Goal: Transaction & Acquisition: Purchase product/service

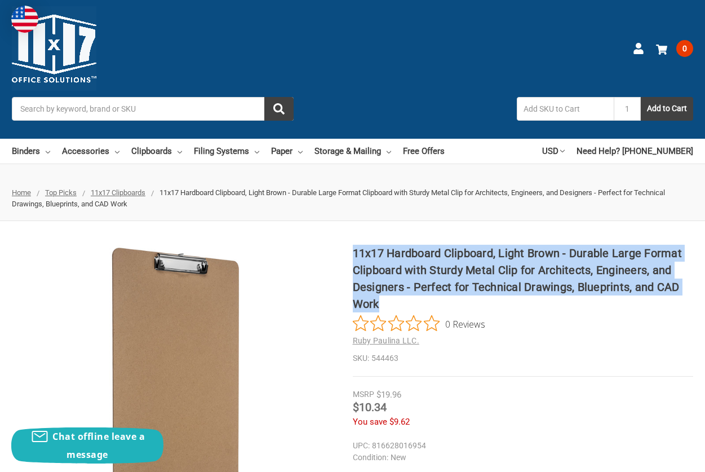
drag, startPoint x: 438, startPoint y: 308, endPoint x: 300, endPoint y: 224, distance: 161.6
click at [353, 245] on h1 "11x17 Hardboard Clipboard, Light Brown - Durable Large Format Clipboard with St…" at bounding box center [523, 279] width 341 height 68
copy h1 "11x17 Hardboard Clipboard, Light Brown - Durable Large Format Clipboard with St…"
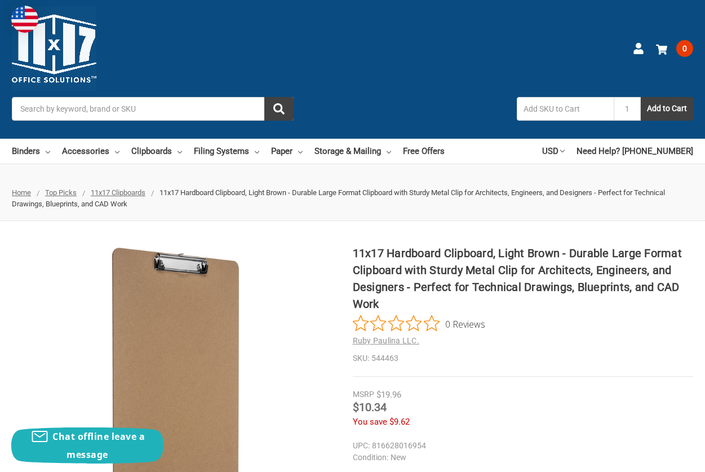
click at [657, 221] on div "11x17 Hardboard Clipboard, Light Brown - Durable Large Format Clipboard with St…" at bounding box center [352, 453] width 705 height 465
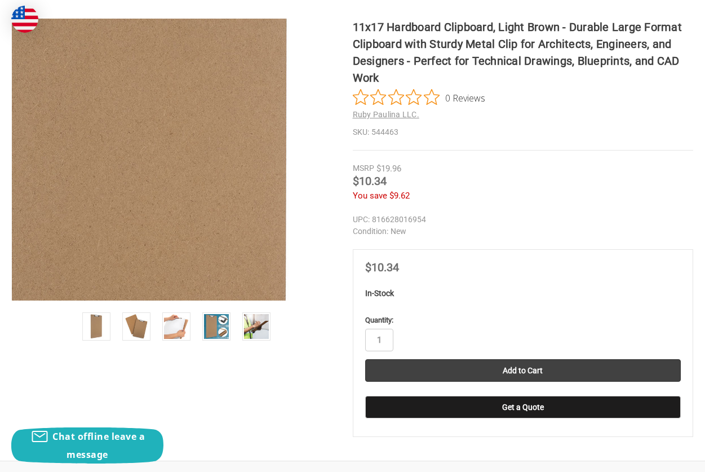
scroll to position [282, 0]
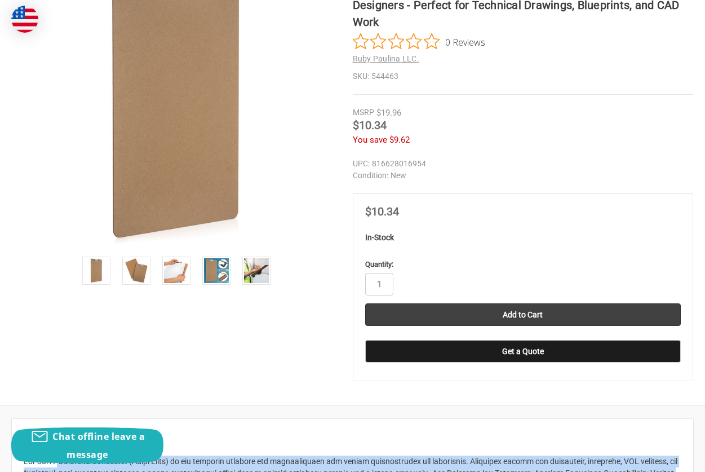
drag, startPoint x: 361, startPoint y: 301, endPoint x: 55, endPoint y: 264, distance: 308.8
copy div "The 11x17 Hardboard Clipboard (Light Brown) is the ultimate solution for profes…"
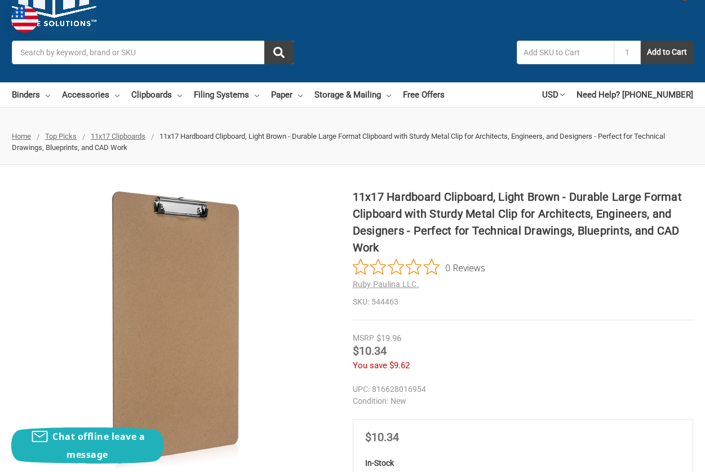
scroll to position [0, 0]
